Goal: Find specific page/section: Find specific page/section

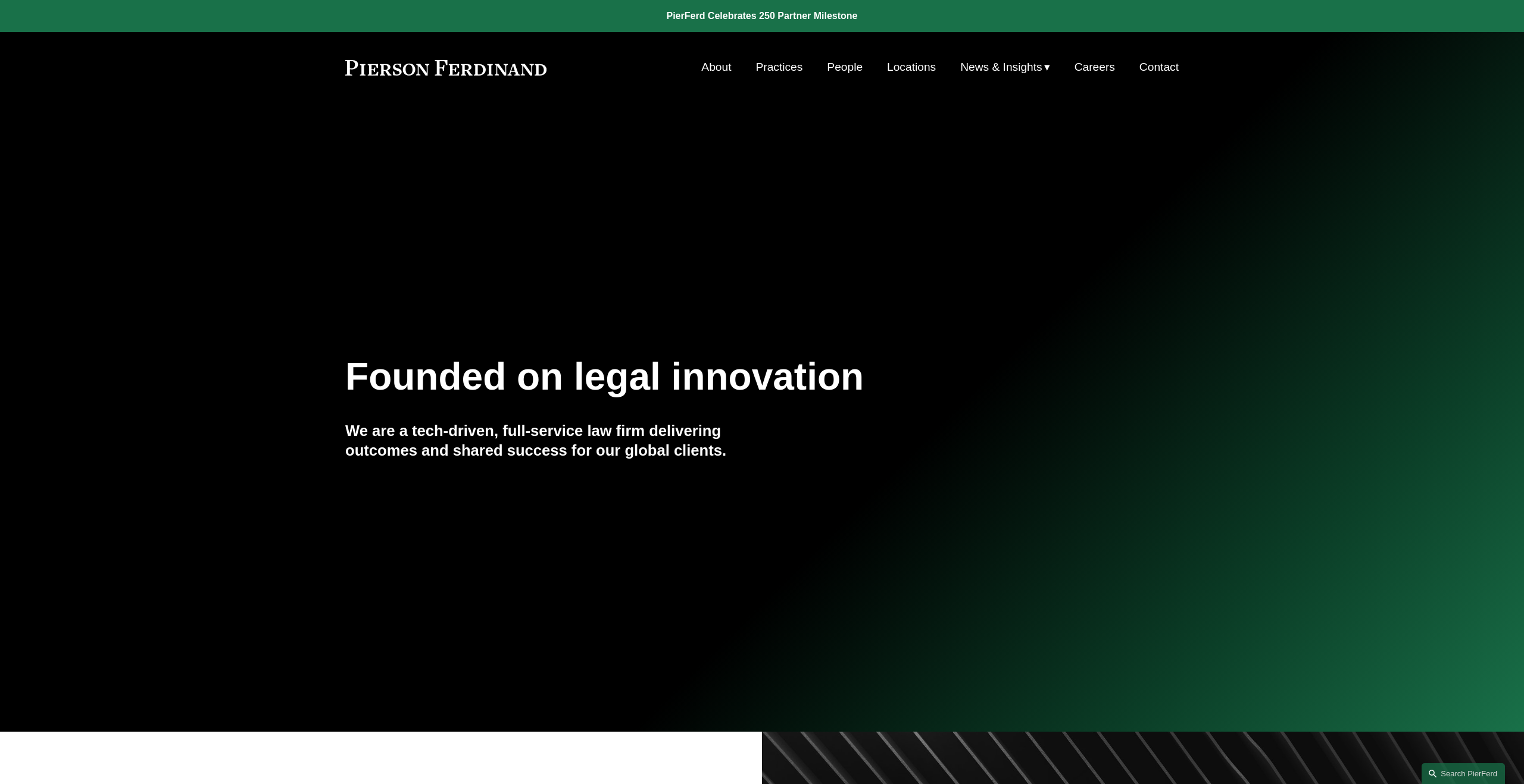
scroll to position [2, 0]
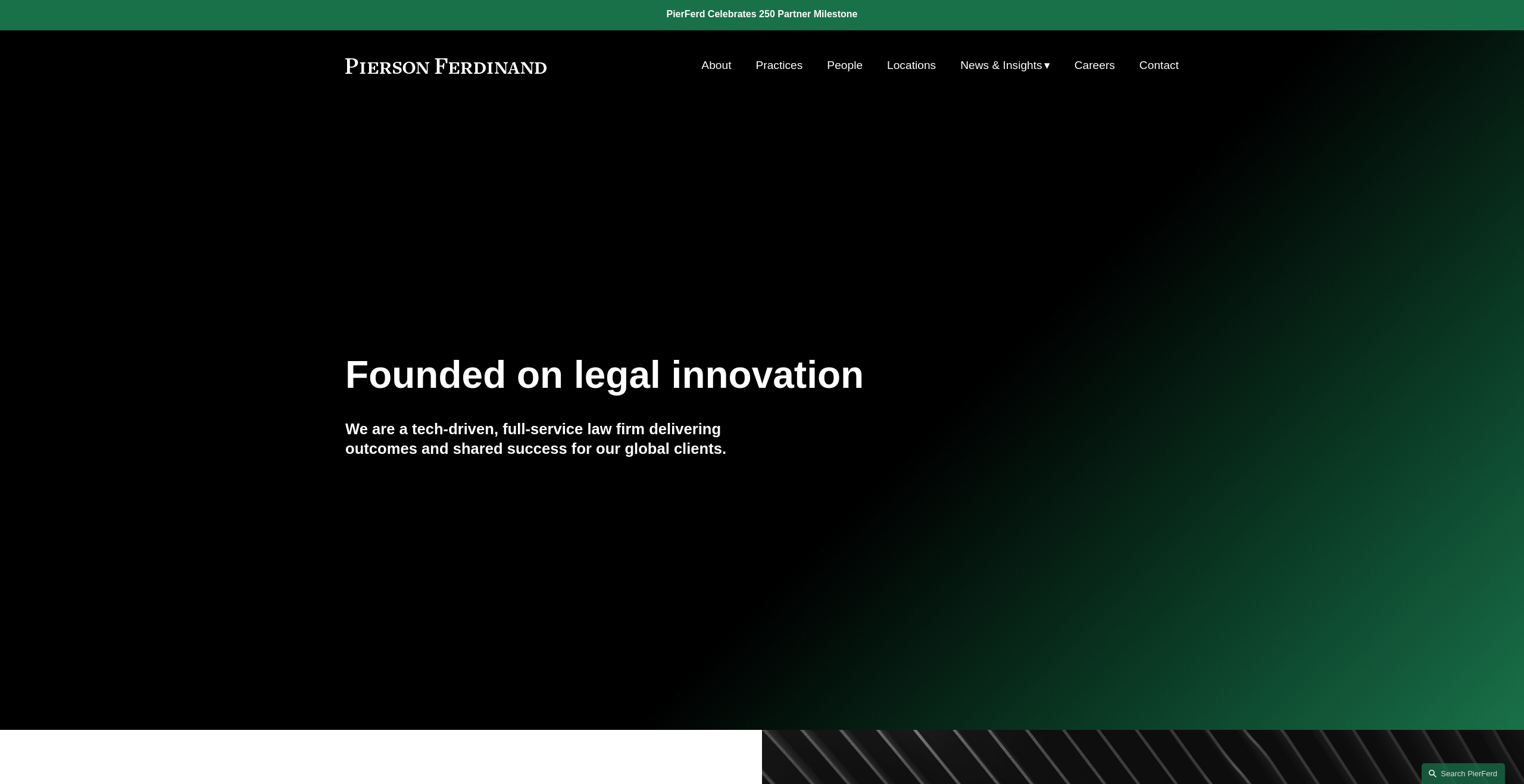
click at [839, 67] on link "People" at bounding box center [844, 66] width 36 height 23
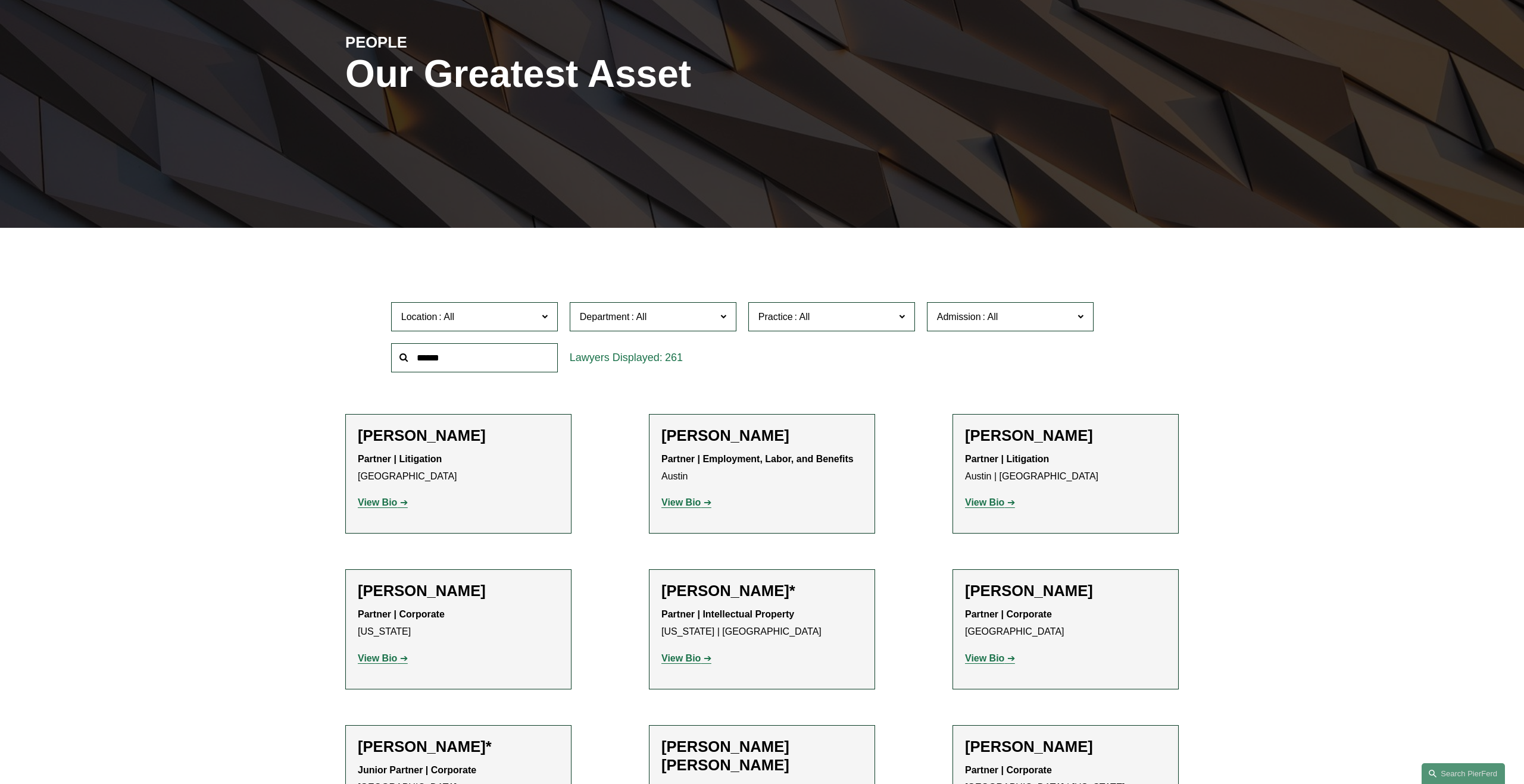
scroll to position [297, 0]
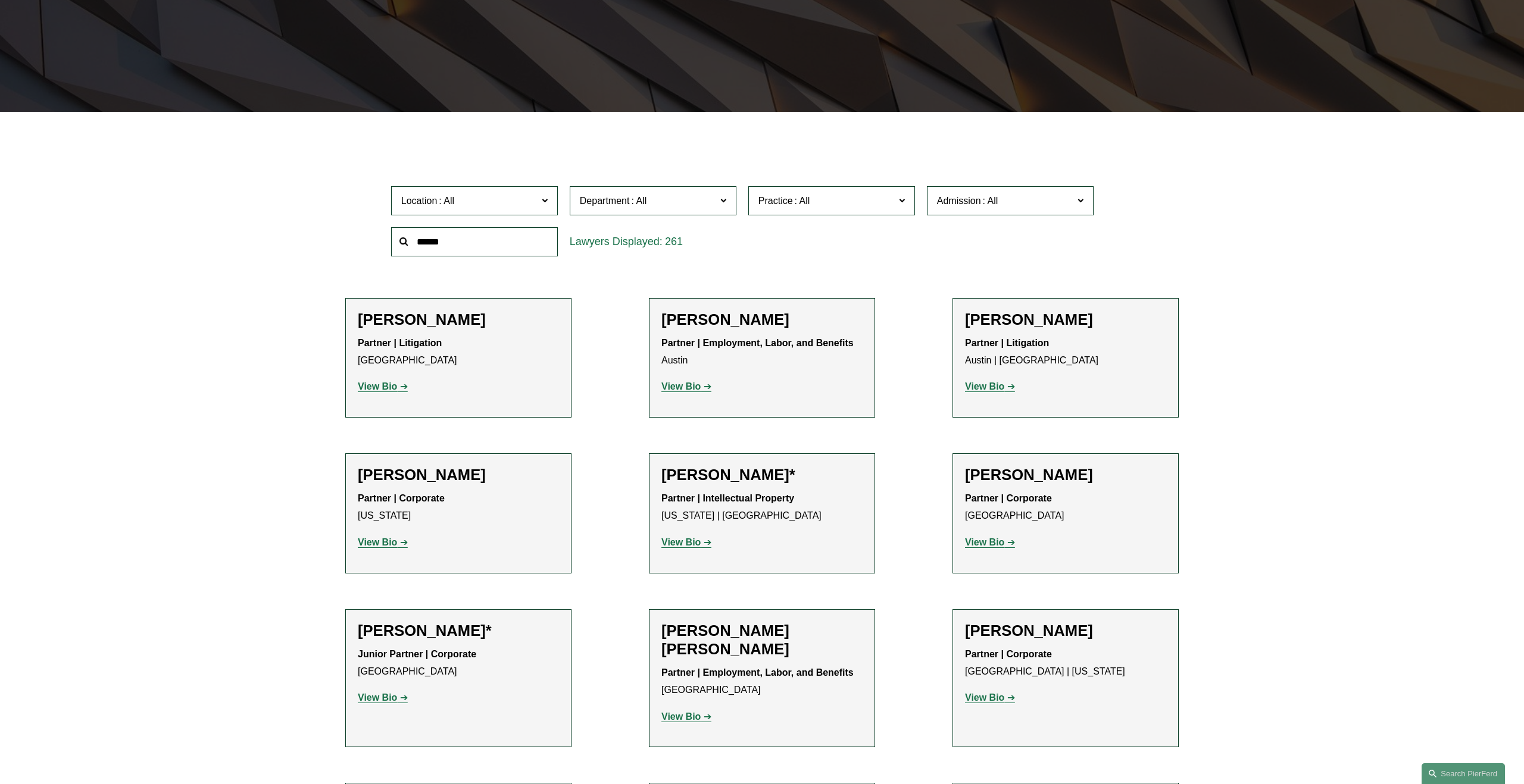
click at [844, 193] on span "Practice" at bounding box center [827, 200] width 136 height 16
click at [0, 0] on link "Securities" at bounding box center [0, 0] width 0 height 0
click at [839, 193] on span "Securities" at bounding box center [820, 201] width 42 height 16
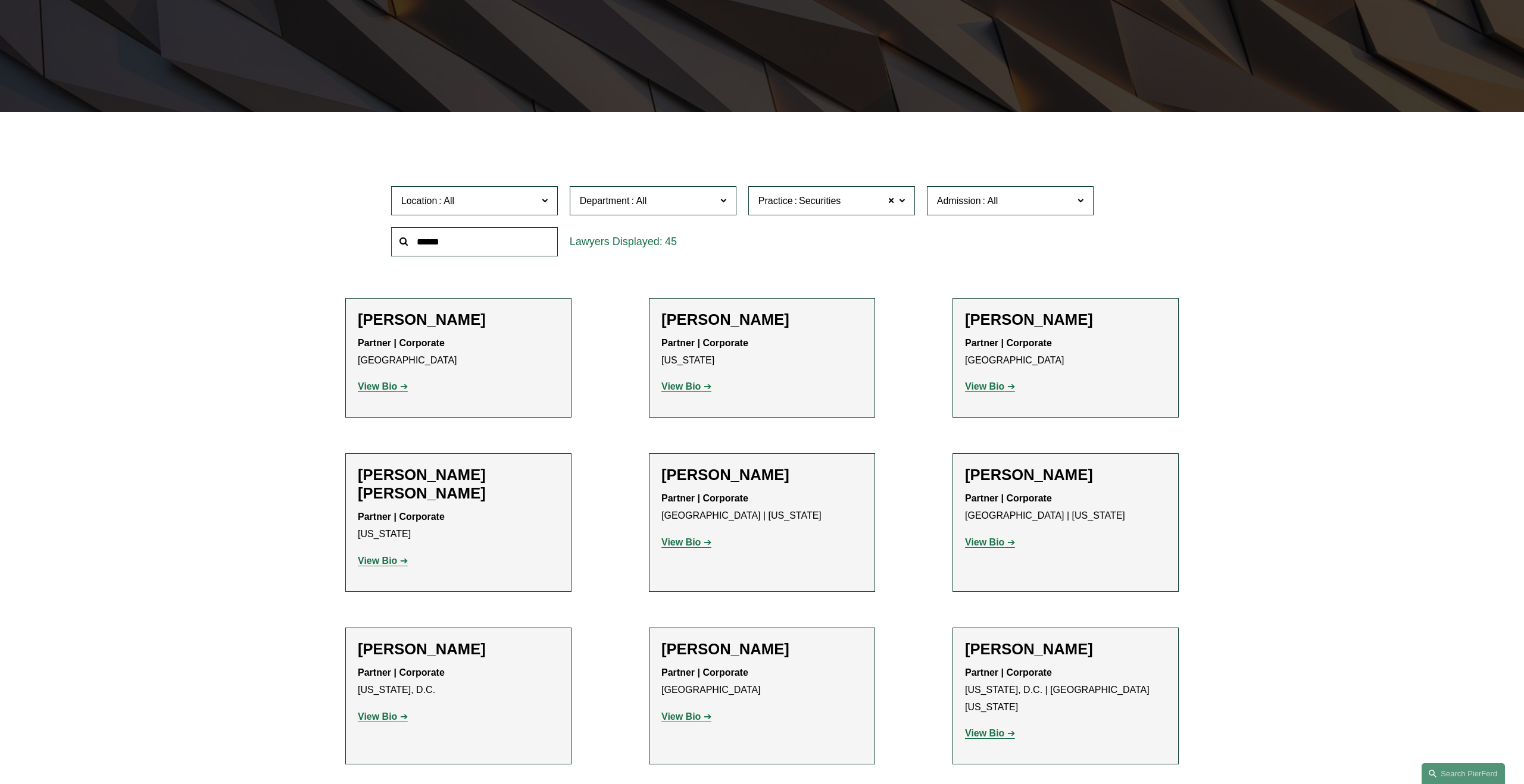
click at [0, 0] on link "Securities and Private Equity" at bounding box center [0, 0] width 0 height 0
click at [651, 227] on div "45" at bounding box center [653, 242] width 167 height 29
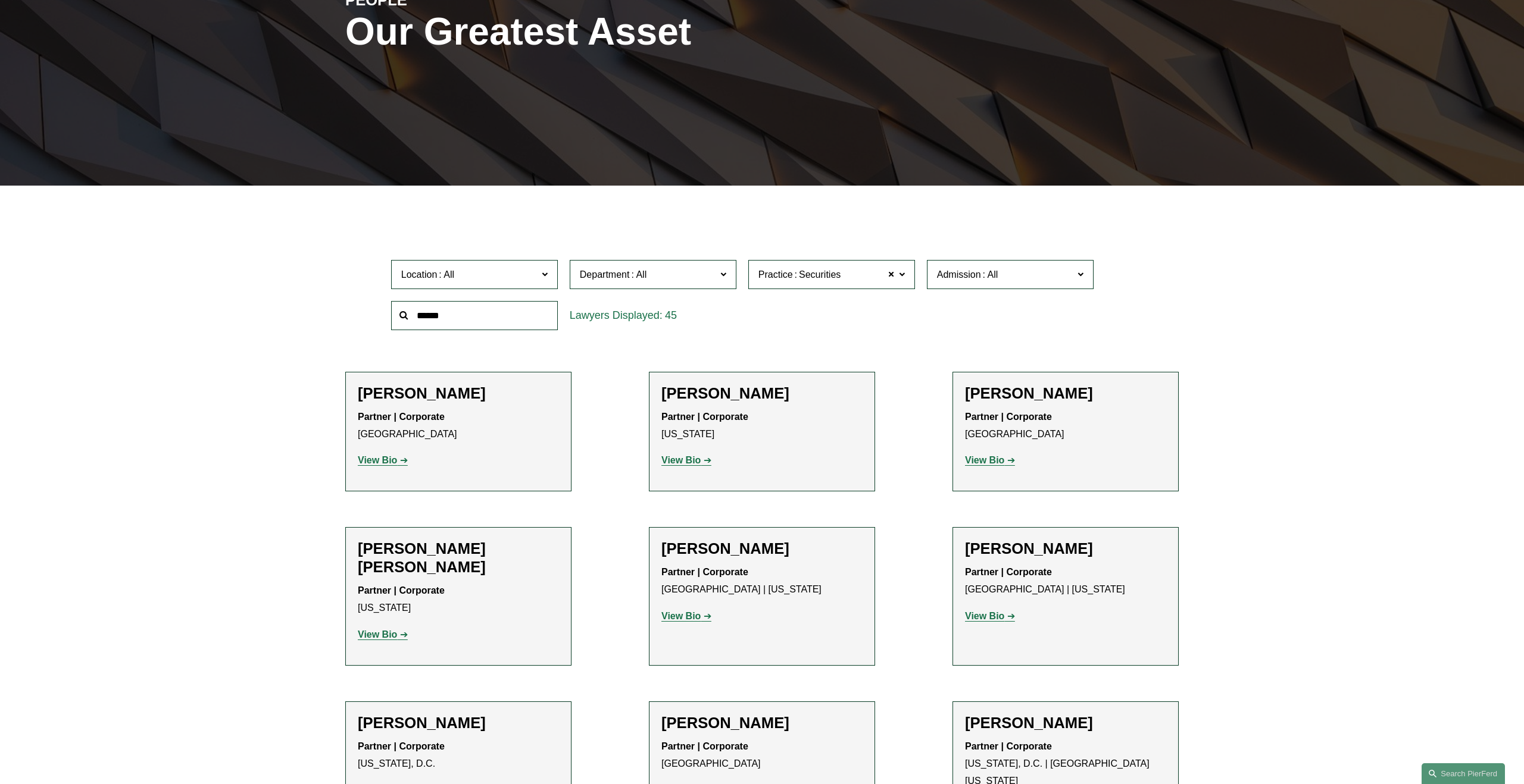
scroll to position [182, 0]
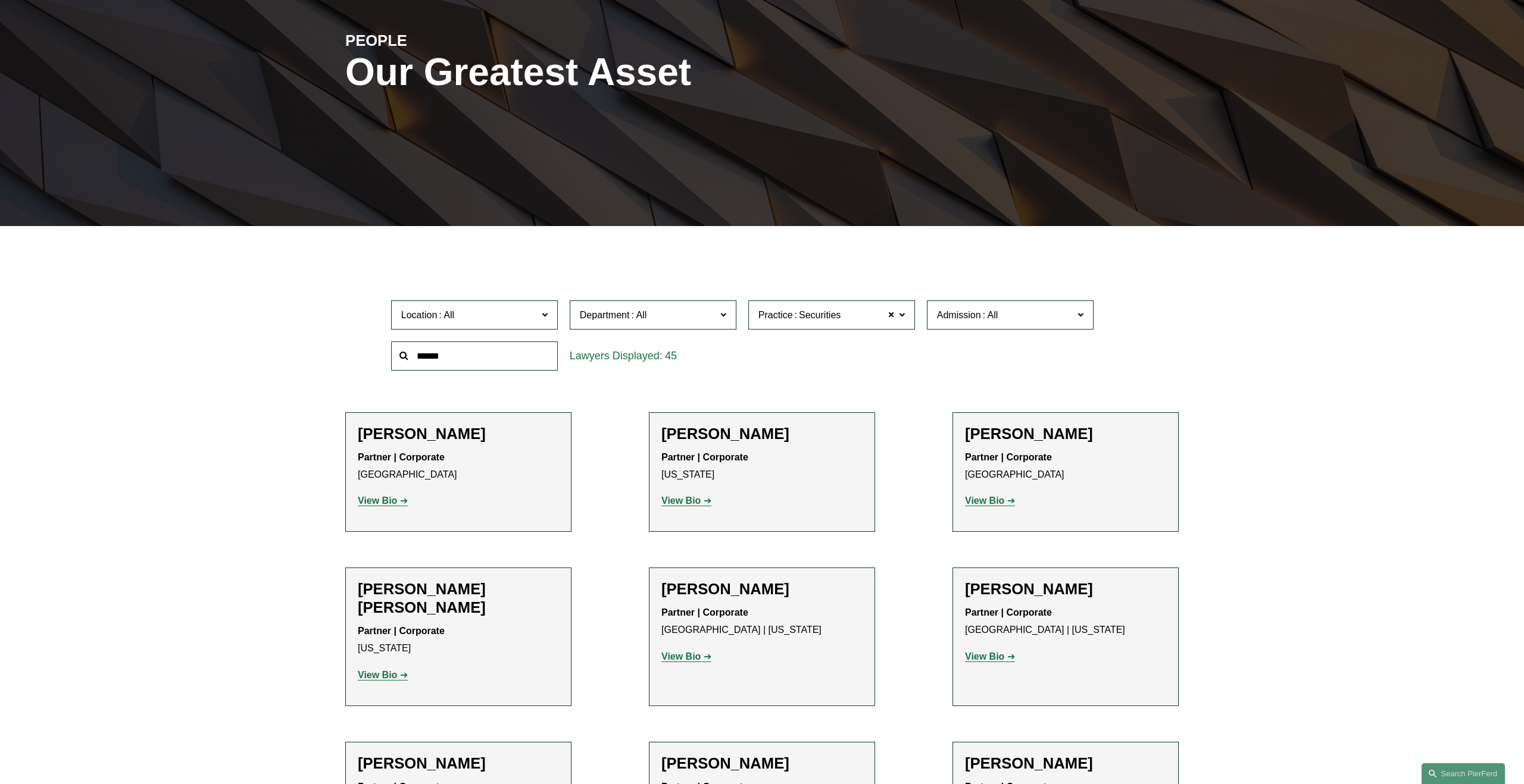
click at [817, 307] on span "Securities" at bounding box center [820, 315] width 42 height 16
click at [0, 0] on link "Securities and Private Equity" at bounding box center [0, 0] width 0 height 0
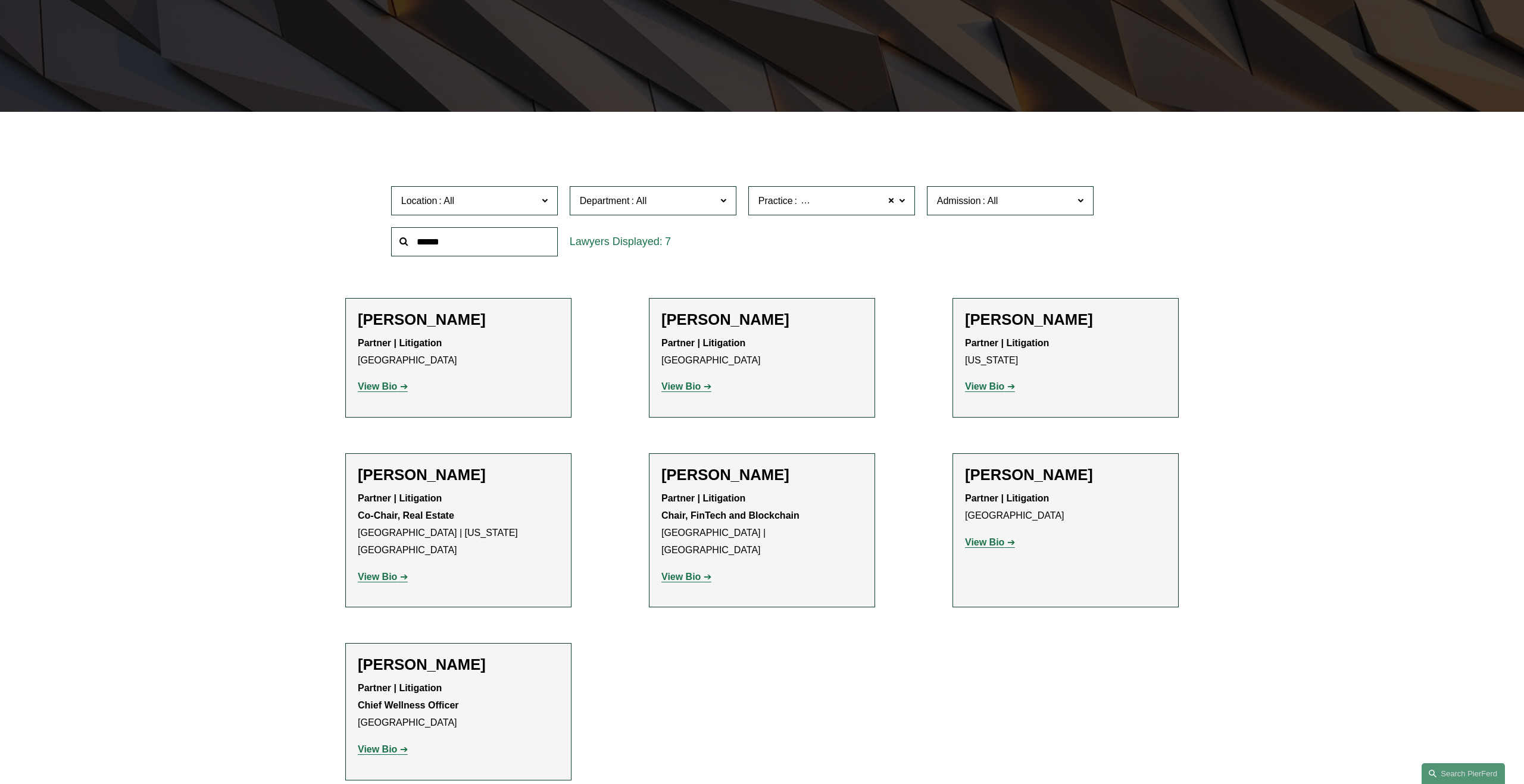
scroll to position [295, 0]
